Goal: Find specific page/section: Find specific page/section

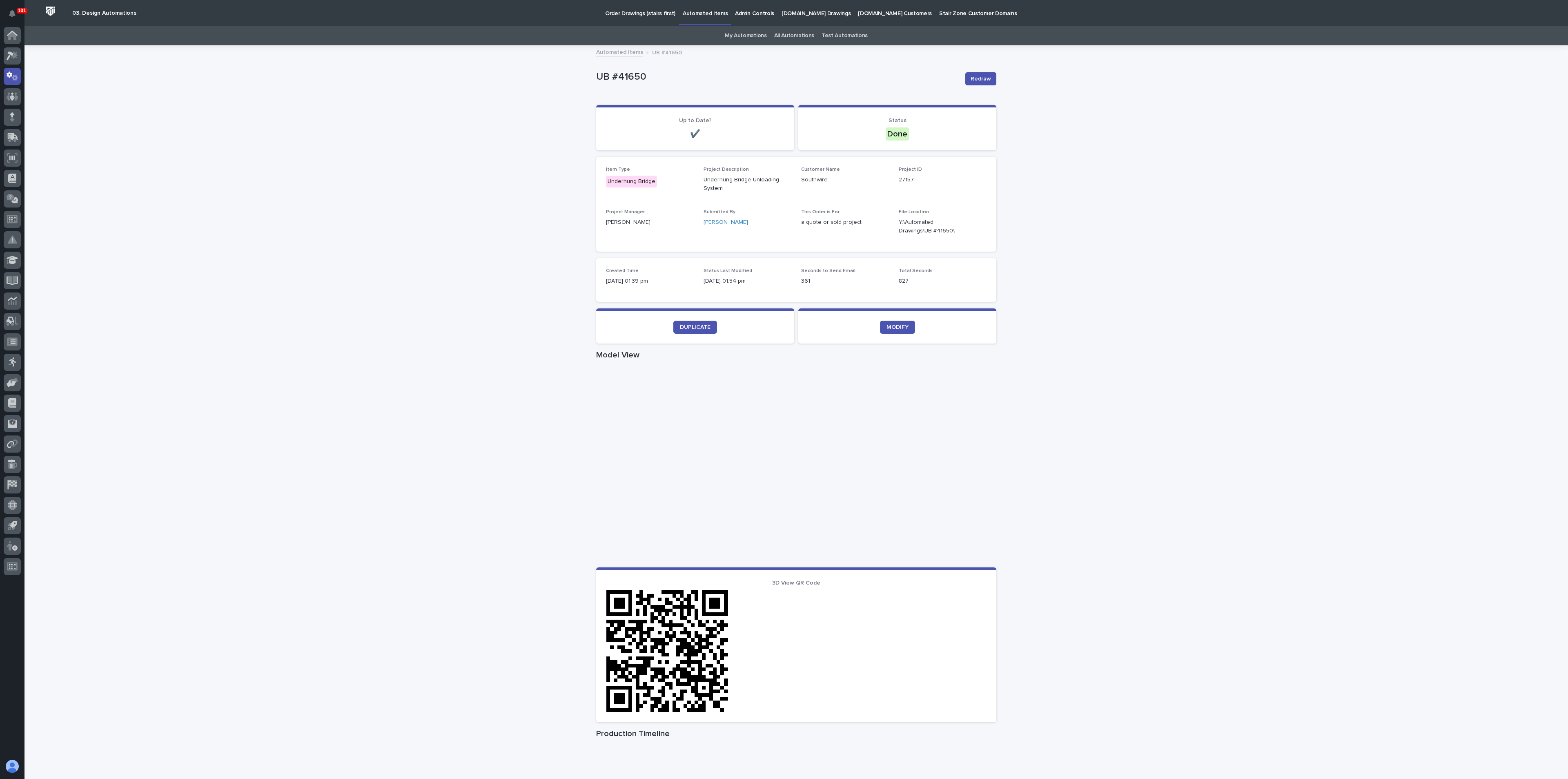
drag, startPoint x: 200, startPoint y: 406, endPoint x: 69, endPoint y: 310, distance: 162.4
click at [200, 406] on div "Loading... Saving… Loading... Saving… UB #41650 Redraw UB #41650 Redraw Sorry, …" at bounding box center [796, 476] width 1544 height 859
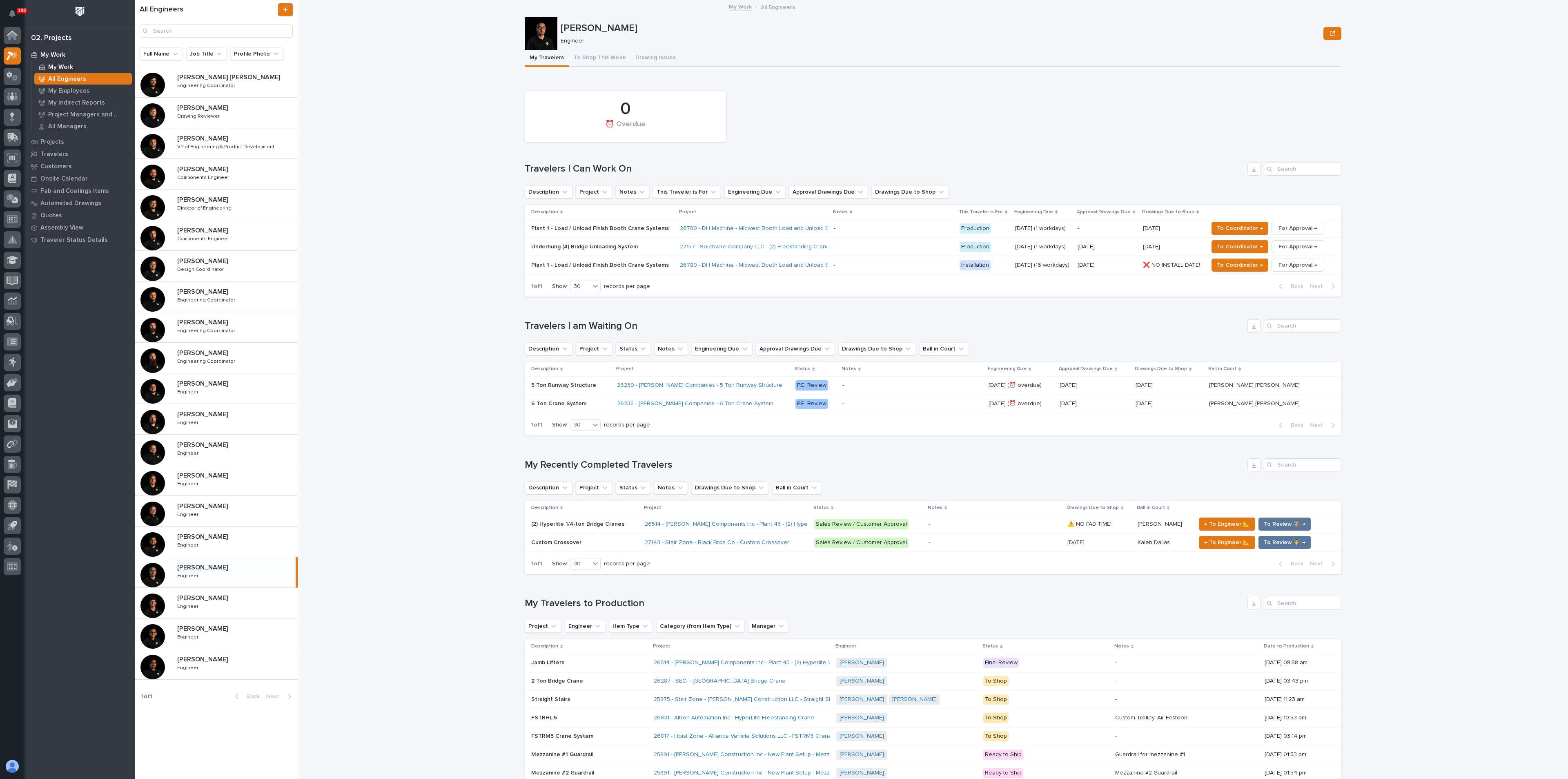
click at [52, 62] on div "My Work" at bounding box center [83, 67] width 97 height 12
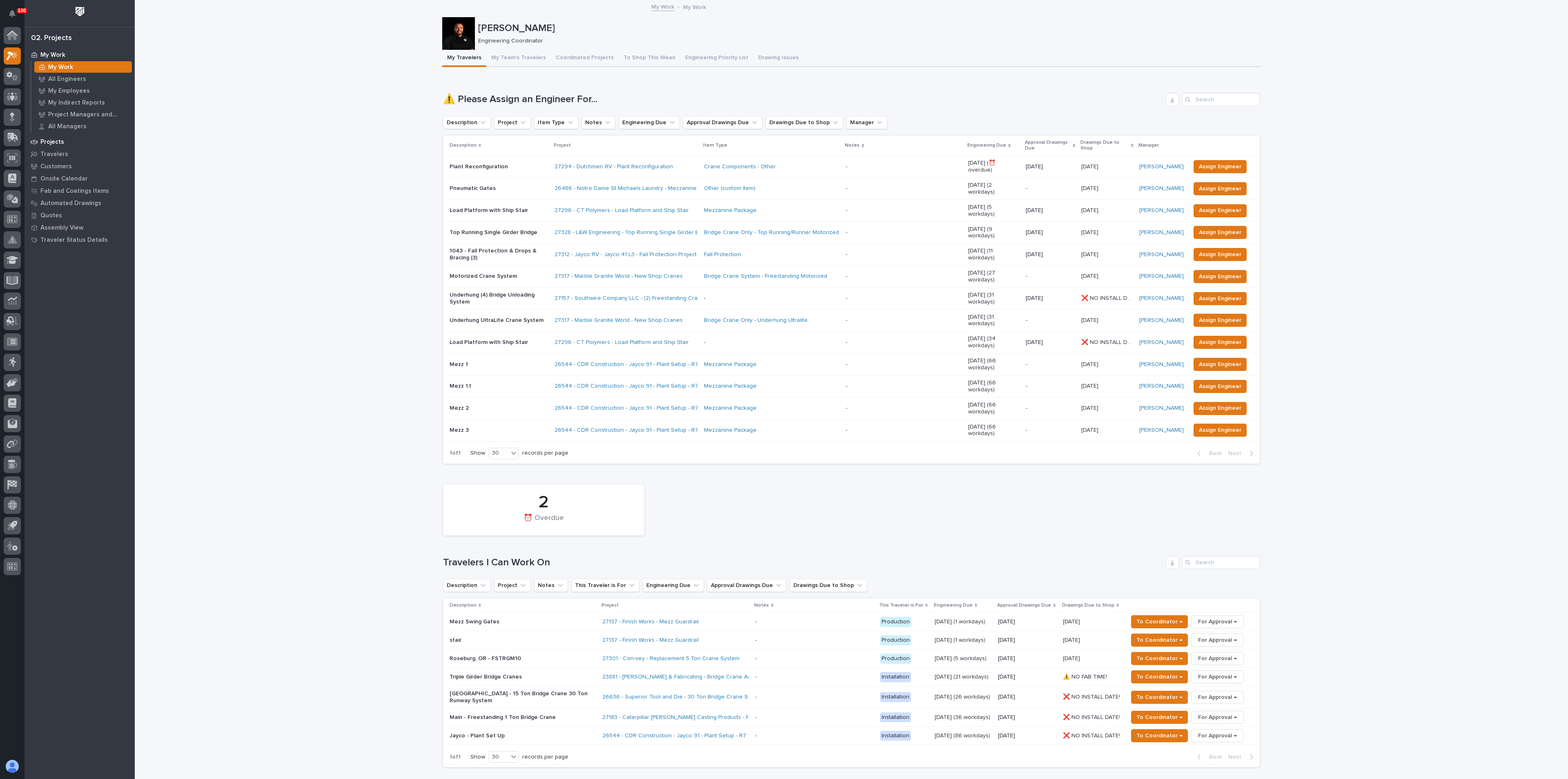
click at [49, 138] on div "Projects" at bounding box center [80, 141] width 106 height 12
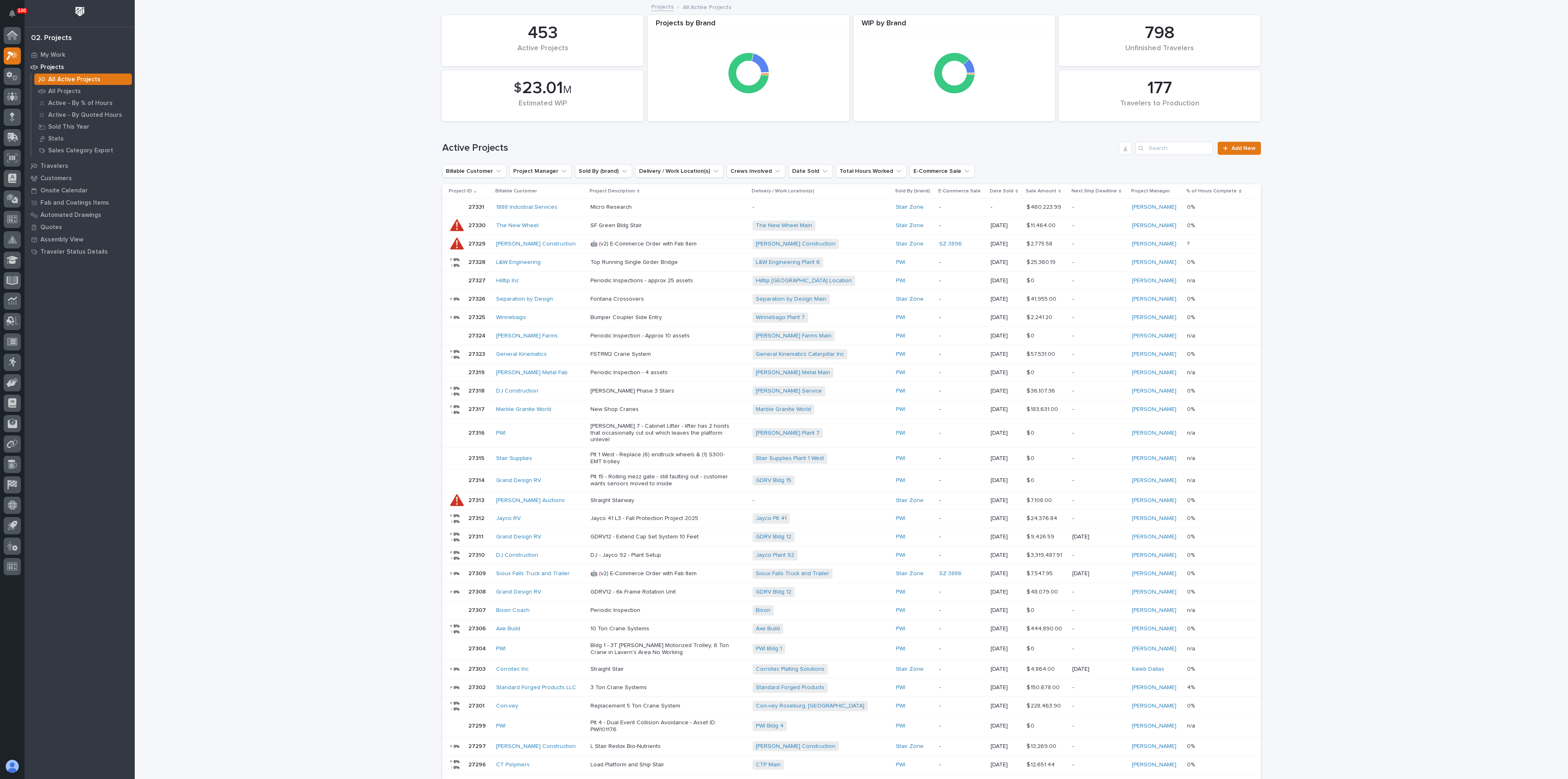
click at [1143, 149] on div "Search" at bounding box center [1141, 148] width 13 height 13
drag, startPoint x: 1151, startPoint y: 147, endPoint x: 1161, endPoint y: 149, distance: 10.2
click at [1151, 147] on input "Search" at bounding box center [1174, 148] width 77 height 13
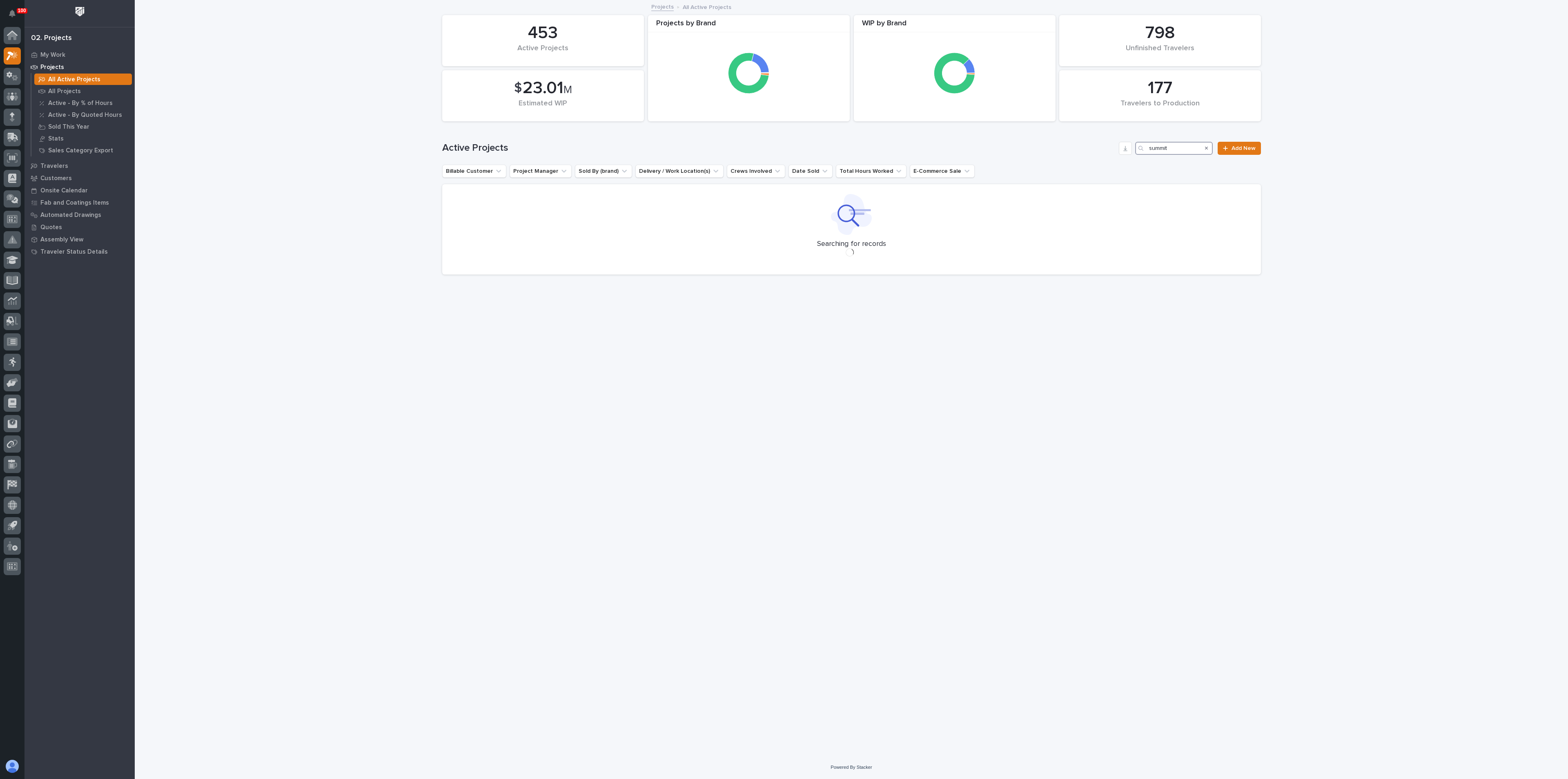
type input "summit"
click at [71, 90] on p "All Projects" at bounding box center [65, 91] width 33 height 7
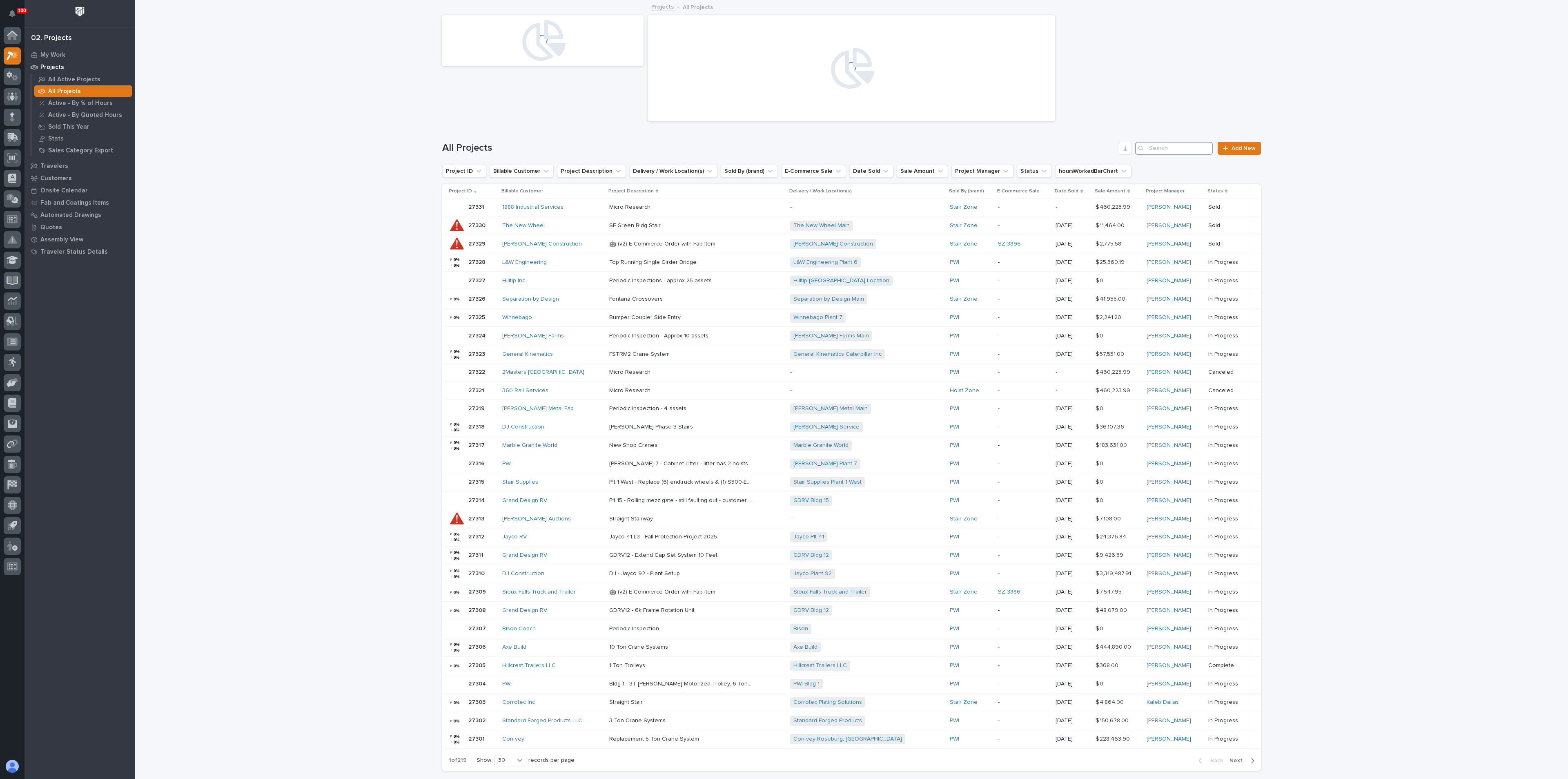
drag, startPoint x: 1181, startPoint y: 141, endPoint x: 1185, endPoint y: 144, distance: 5.0
click at [1181, 142] on input "Search" at bounding box center [1174, 148] width 77 height 13
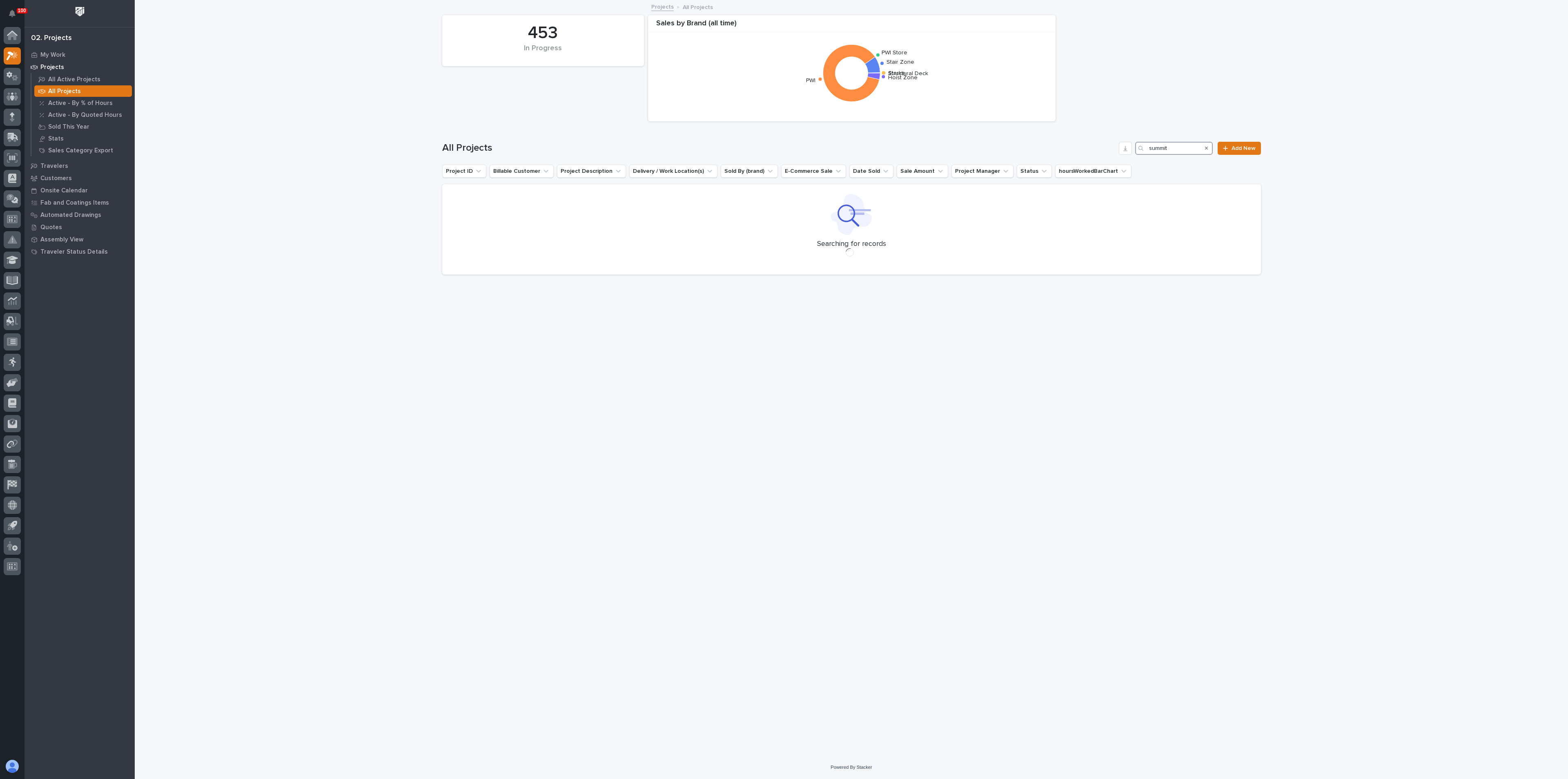
type input "summit"
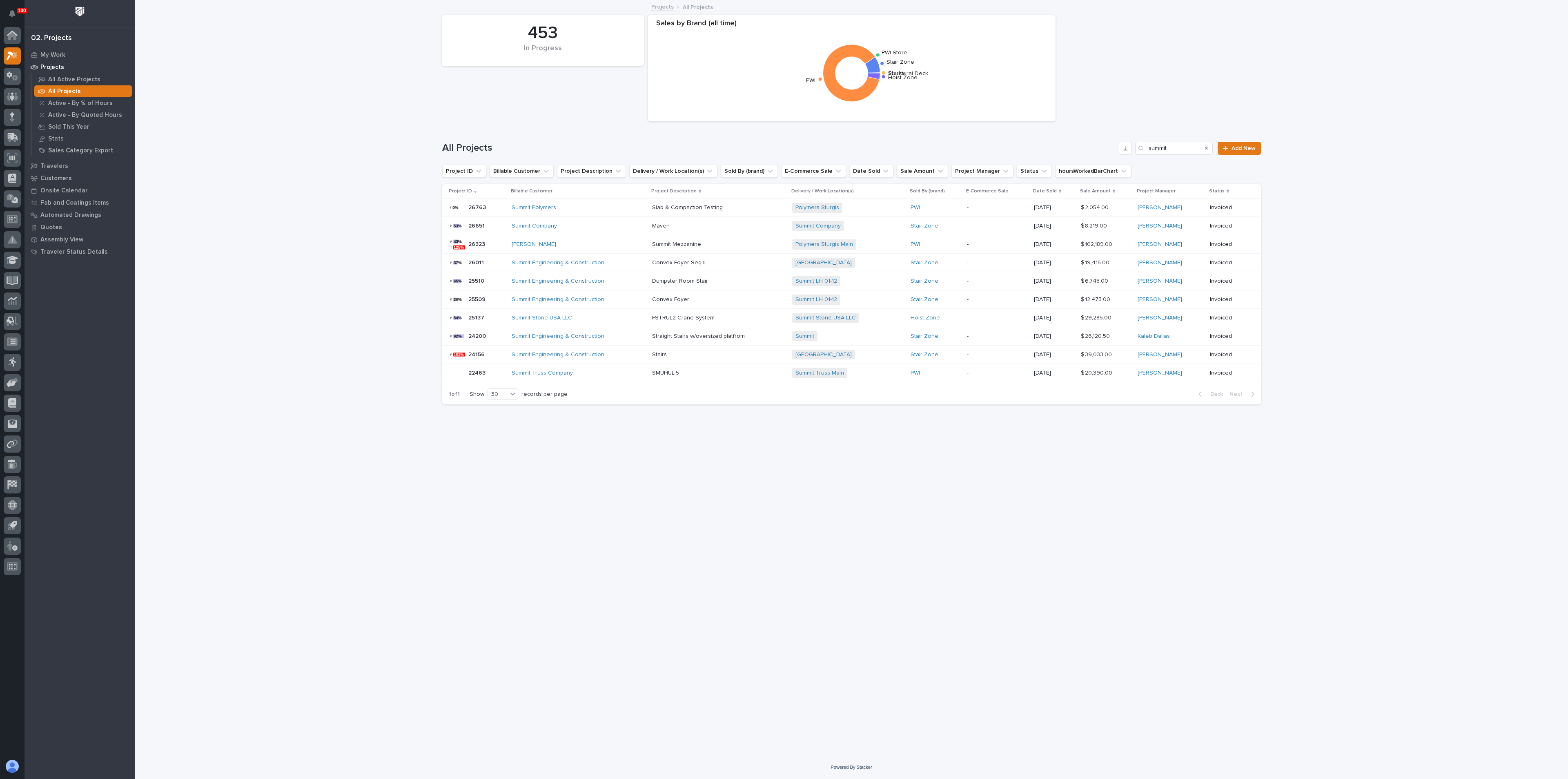
click at [601, 245] on div "James Ware" at bounding box center [578, 244] width 133 height 7
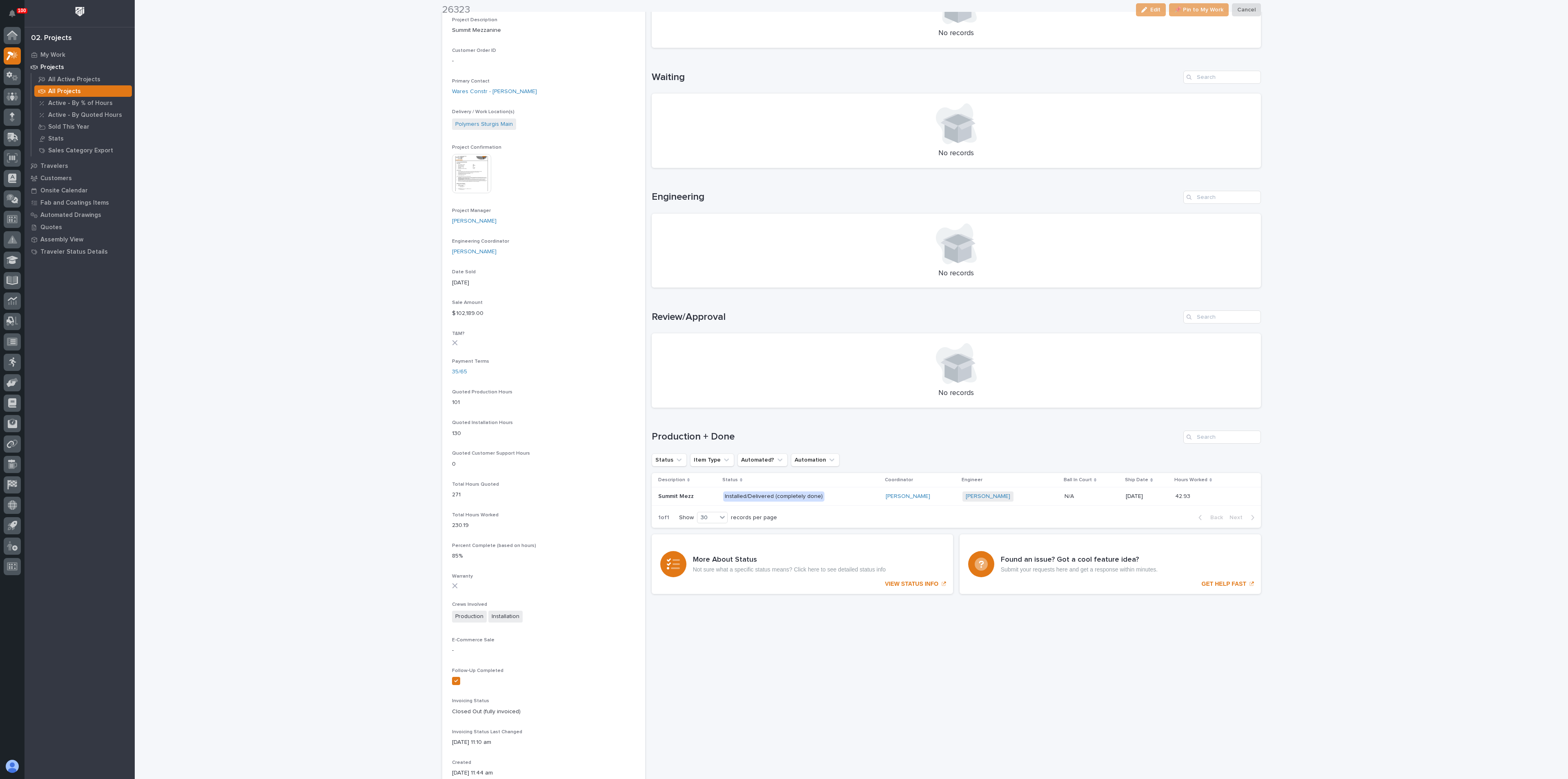
scroll to position [306, 0]
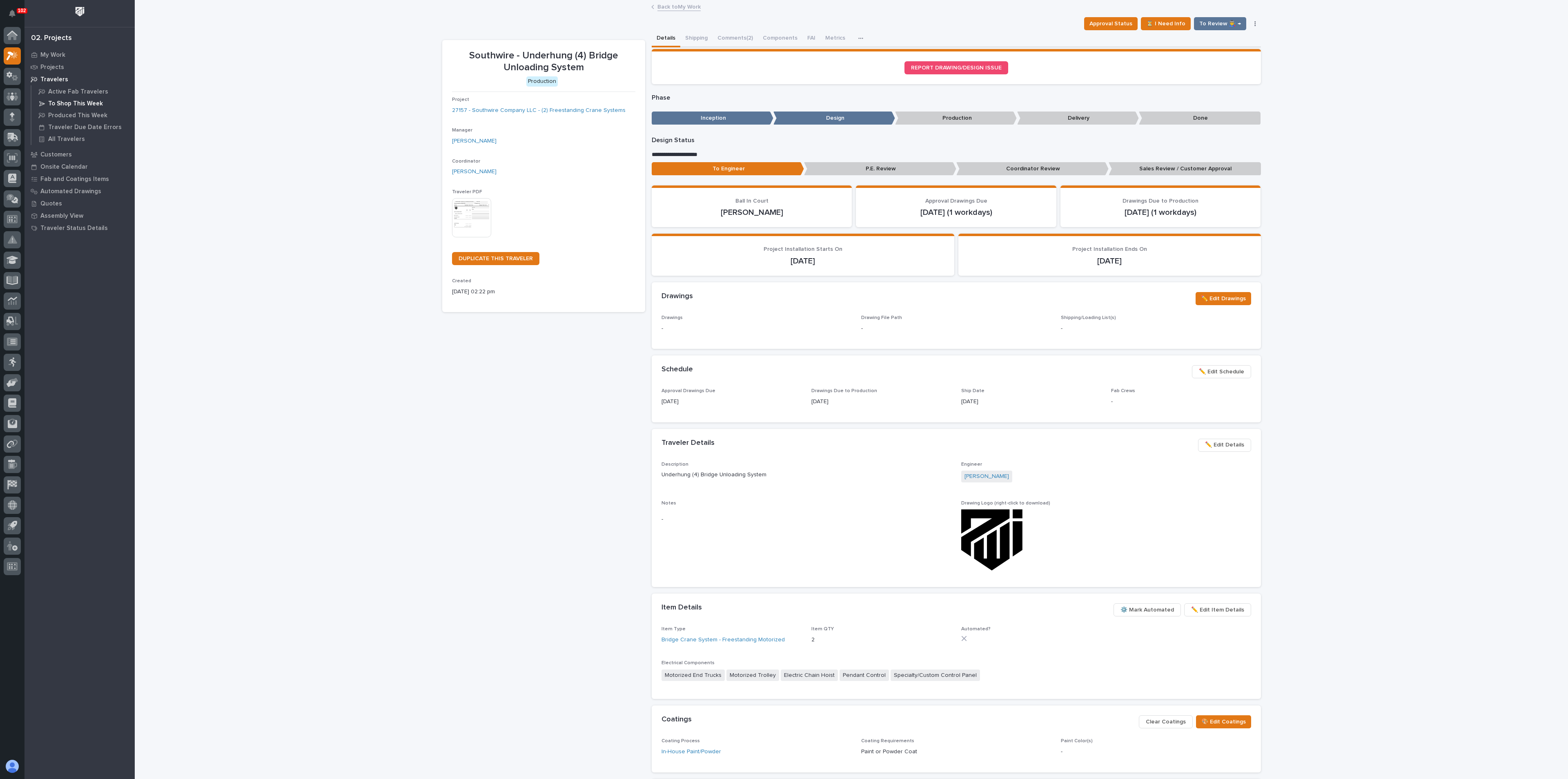
scroll to position [28, 0]
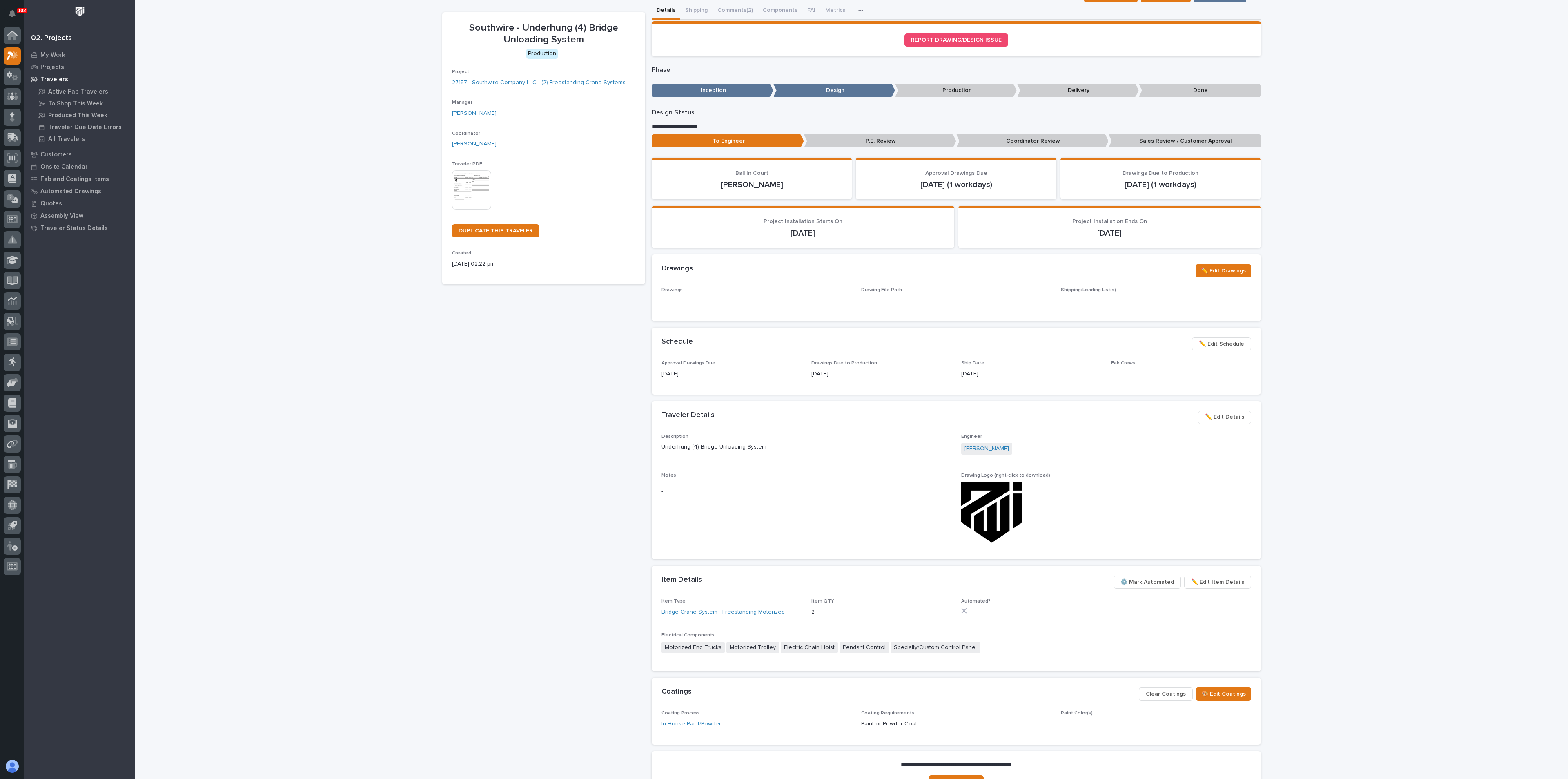
click at [398, 409] on div "Loading... Saving… Loading... Saving… Southwire - Underhung (4) Bridge Unloadin…" at bounding box center [851, 410] width 1433 height 873
